Goal: Task Accomplishment & Management: Manage account settings

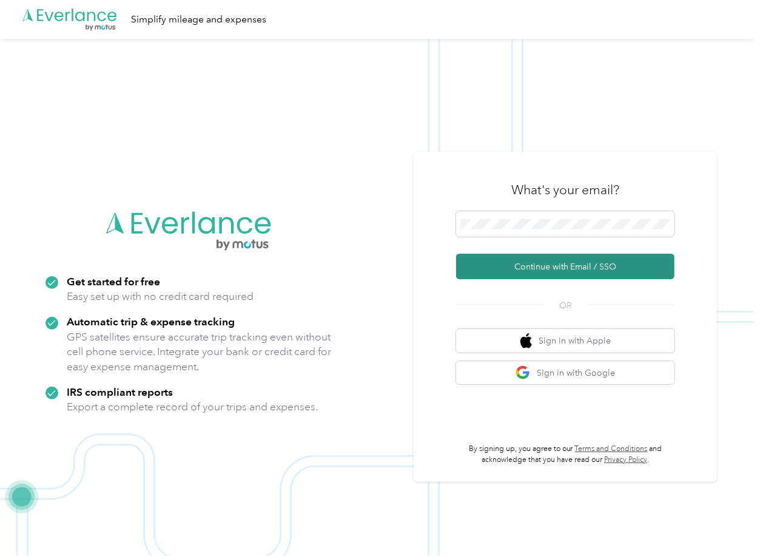
click at [498, 268] on button "Continue with Email / SSO" at bounding box center [565, 266] width 218 height 25
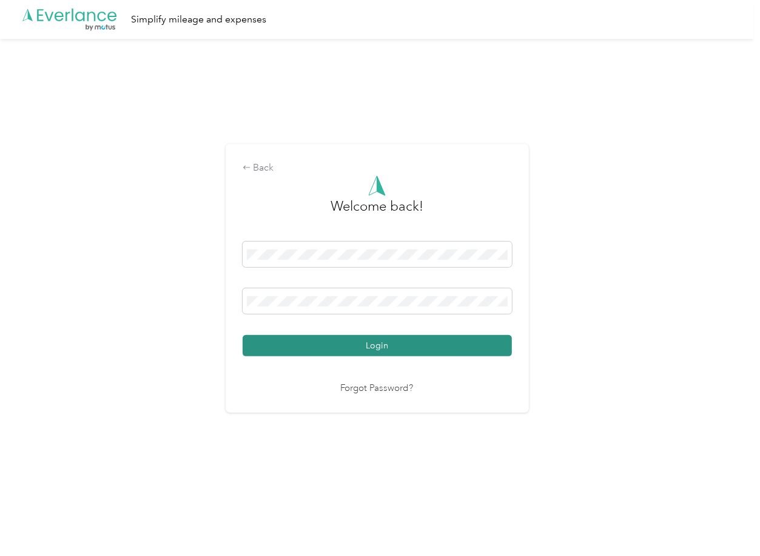
click at [279, 343] on button "Login" at bounding box center [377, 345] width 269 height 21
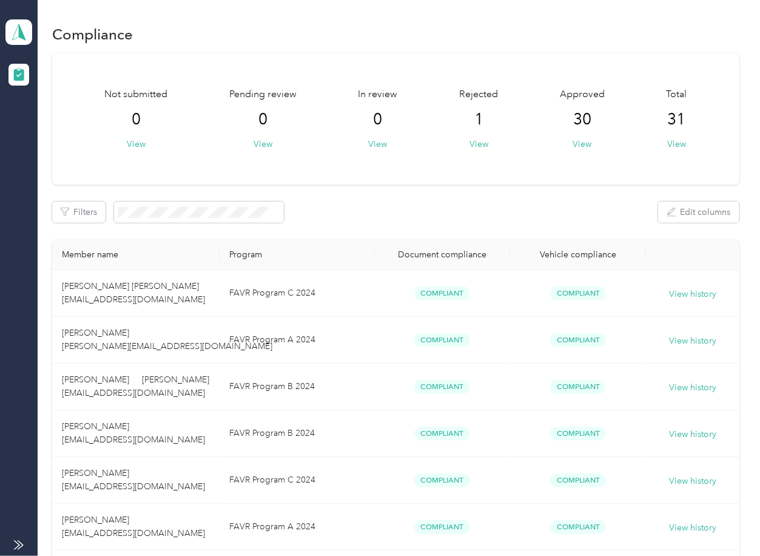
click at [374, 217] on div "Filters Edit columns" at bounding box center [395, 211] width 687 height 21
click at [30, 36] on span at bounding box center [18, 31] width 27 height 25
click at [50, 129] on div "Log out" at bounding box center [39, 127] width 47 height 13
